Goal: Transaction & Acquisition: Purchase product/service

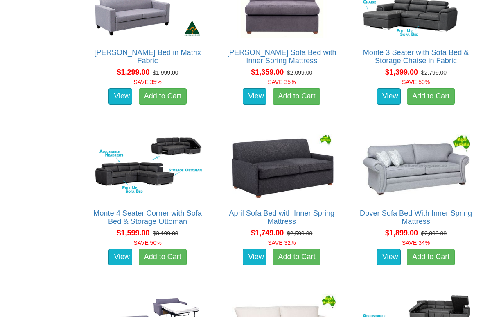
scroll to position [568, 0]
click at [314, 163] on img at bounding box center [281, 165] width 113 height 69
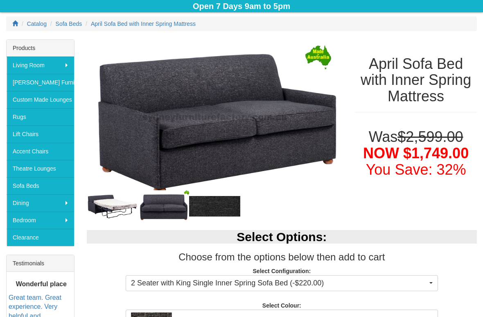
scroll to position [105, 0]
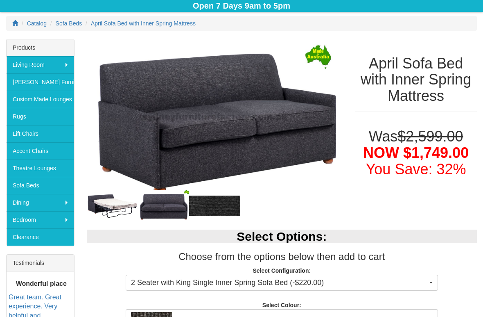
click at [49, 186] on link "Sofa Beds" at bounding box center [41, 184] width 68 height 17
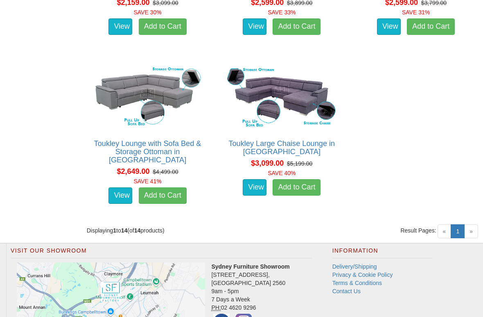
scroll to position [1124, 0]
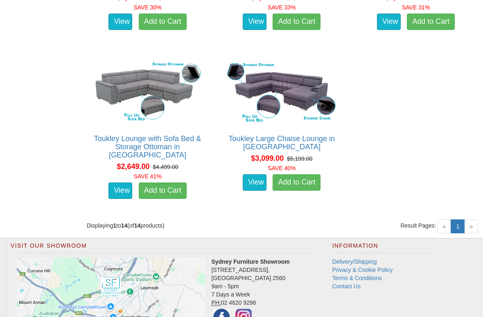
click at [482, 221] on div "« 1 (current) » Result Pages:" at bounding box center [382, 229] width 201 height 16
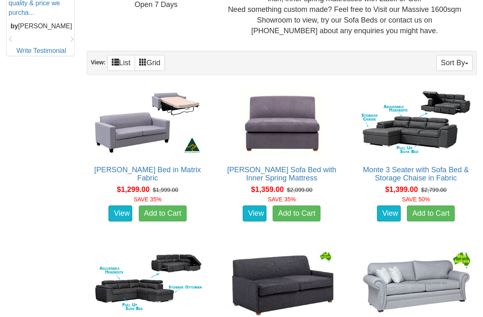
scroll to position [451, 0]
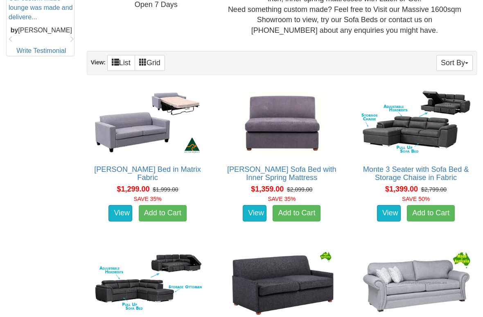
click at [158, 186] on del "$1,999.00" at bounding box center [165, 189] width 25 height 7
click at [124, 205] on link "View" at bounding box center [121, 213] width 24 height 16
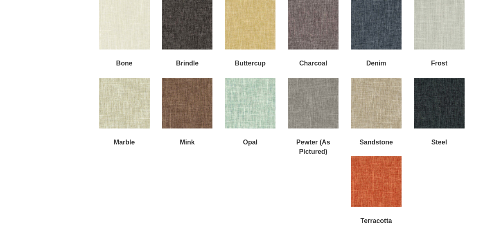
scroll to position [785, 0]
